Goal: Transaction & Acquisition: Purchase product/service

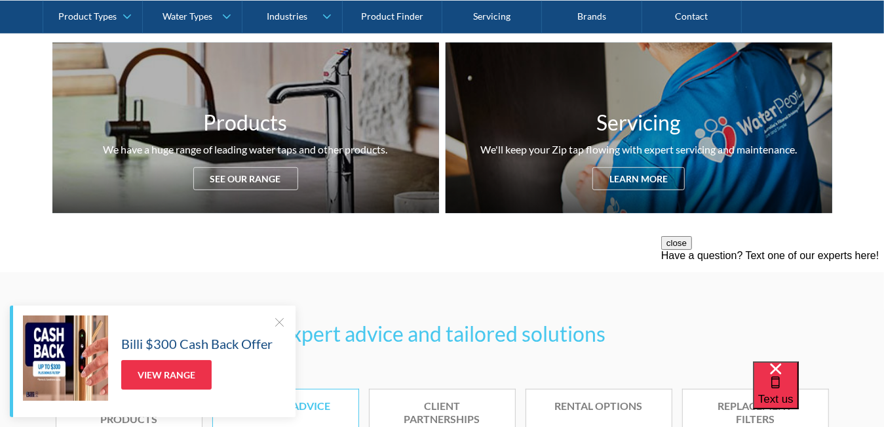
scroll to position [656, 0]
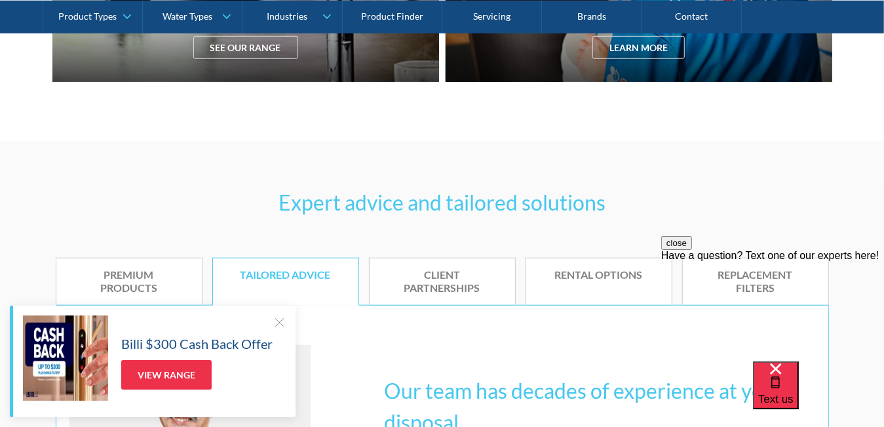
click at [284, 328] on div at bounding box center [279, 321] width 13 height 13
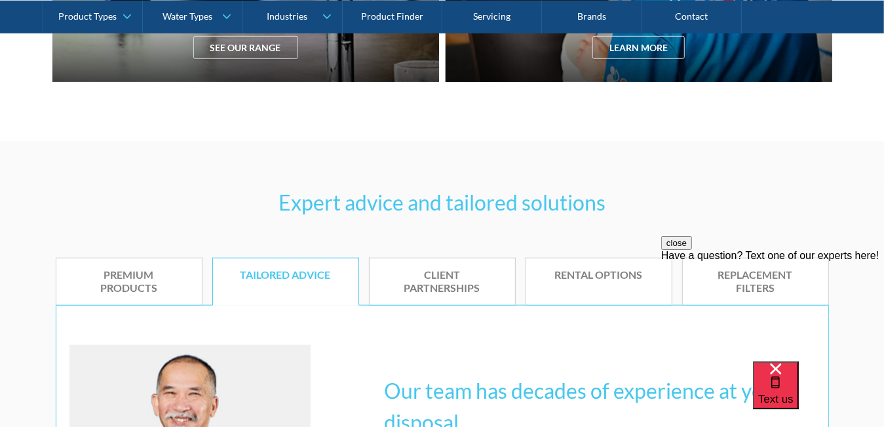
click at [692, 249] on button "close" at bounding box center [676, 242] width 31 height 14
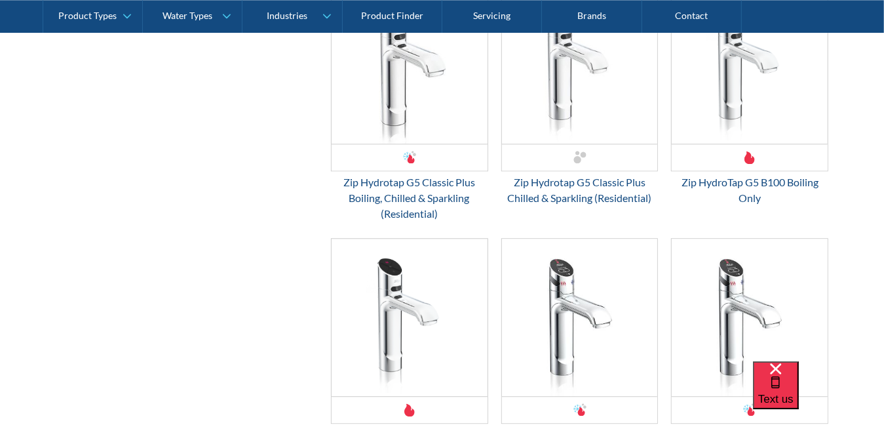
scroll to position [2295, 0]
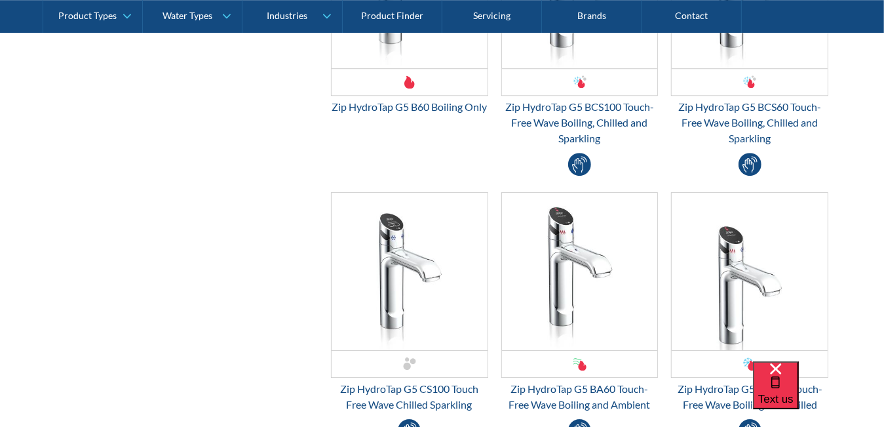
scroll to position [2753, 0]
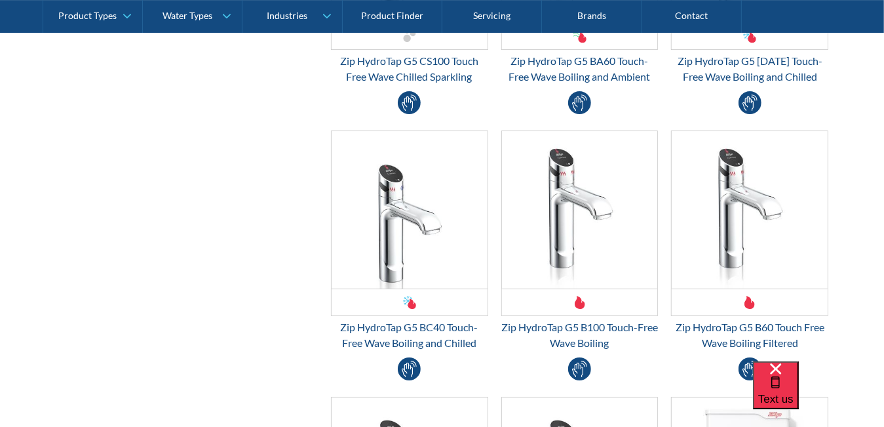
click at [325, 321] on div "H5W703 $ 0.00 OFFER: Fits Most Brands New Product Best Seller Zip HydroTap G5 B…" at bounding box center [410, 256] width 170 height 253
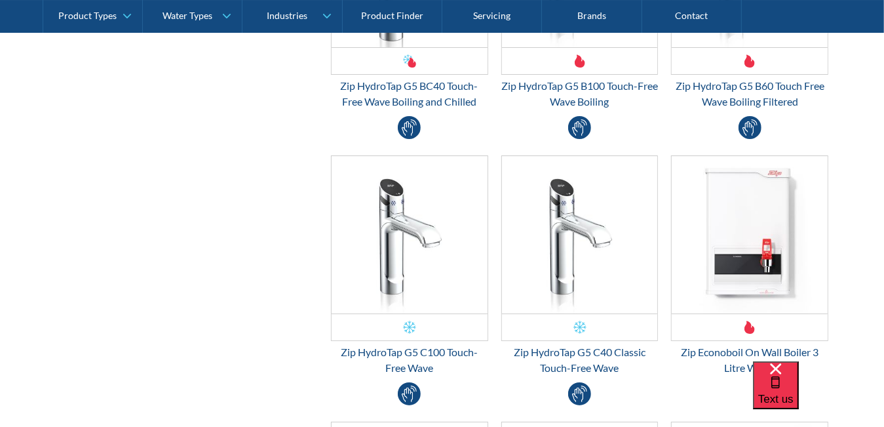
scroll to position [3081, 0]
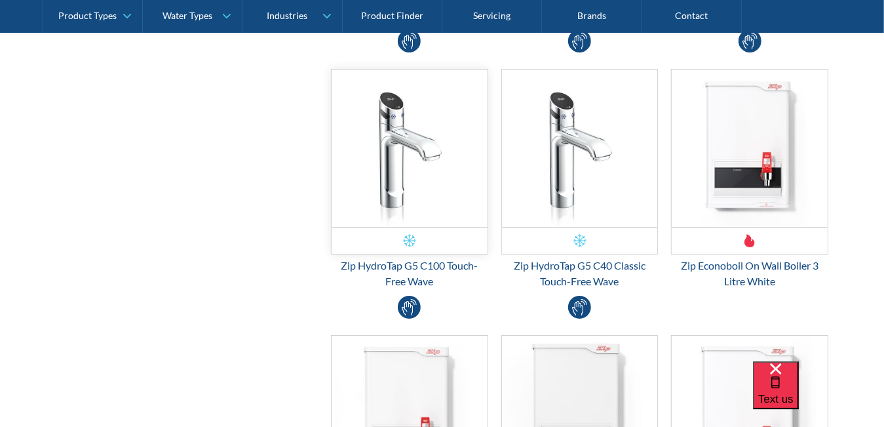
click at [340, 178] on img "Email Form 3" at bounding box center [410, 147] width 156 height 157
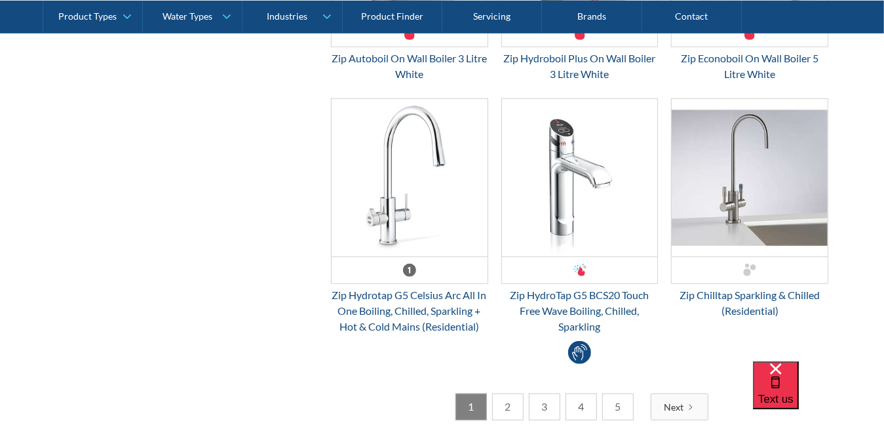
scroll to position [3409, 0]
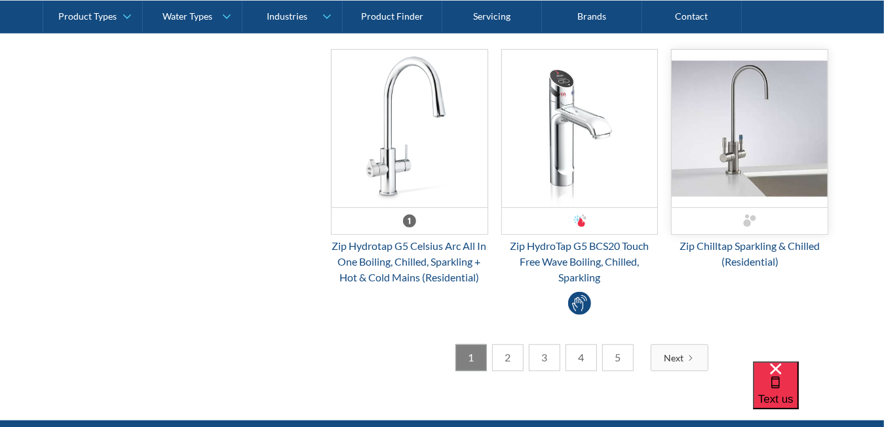
scroll to position [3606, 0]
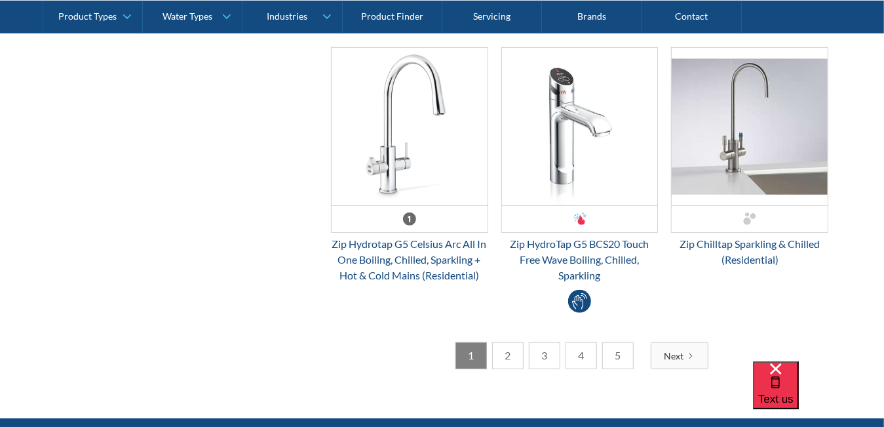
click at [505, 351] on link "2" at bounding box center [507, 355] width 31 height 27
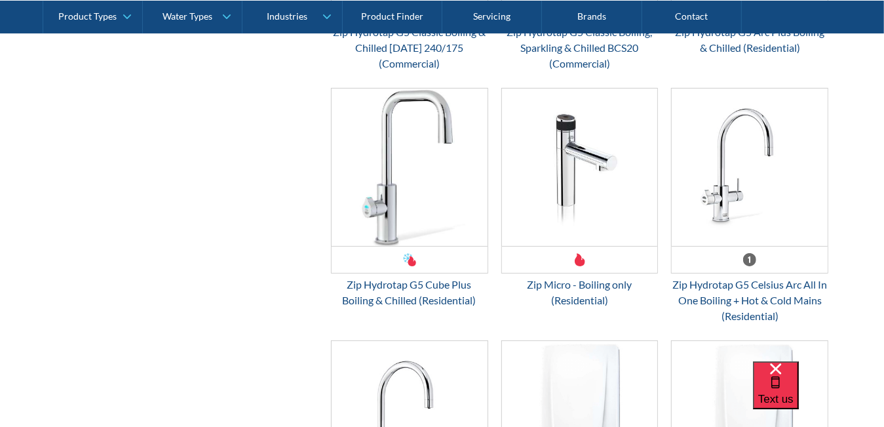
scroll to position [3475, 0]
